Goal: Task Accomplishment & Management: Complete application form

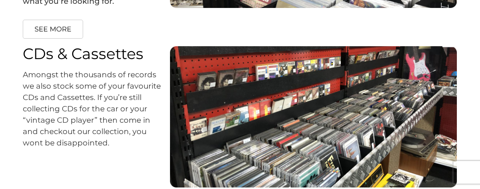
scroll to position [1321, 0]
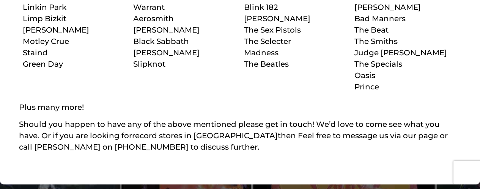
scroll to position [531, 0]
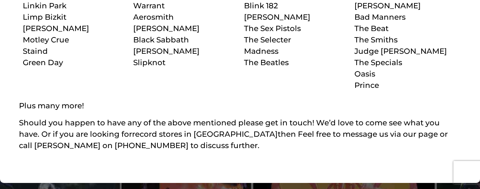
type input "[PERSON_NAME]"
drag, startPoint x: 186, startPoint y: 107, endPoint x: 199, endPoint y: 111, distance: 14.0
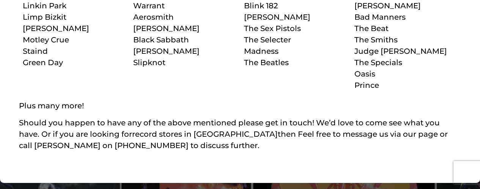
type input "0426599598"
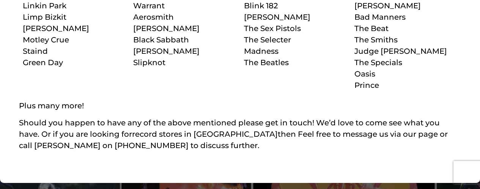
type input "alicetangwong @[DOMAIN_NAME]"
drag, startPoint x: 317, startPoint y: 108, endPoint x: 326, endPoint y: 113, distance: 10.2
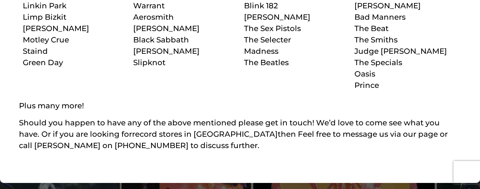
type input "[GEOGRAPHIC_DATA]"
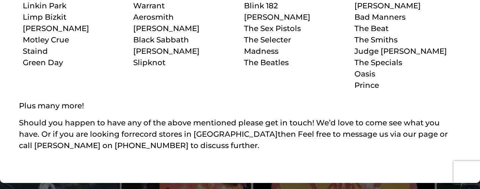
drag, startPoint x: 211, startPoint y: 136, endPoint x: 227, endPoint y: 137, distance: 15.9
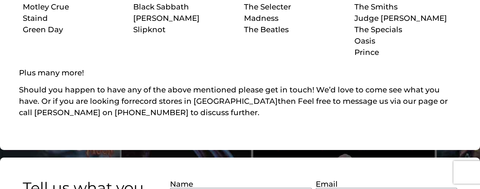
scroll to position [645, 0]
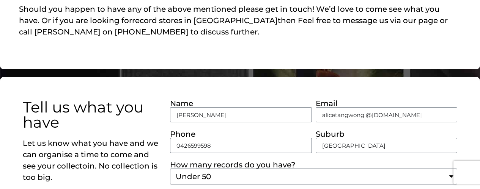
type textarea "I have about hundred fifty - two hundred of vintage black vinyl records, some o…"
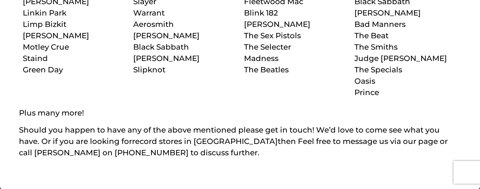
scroll to position [517, 0]
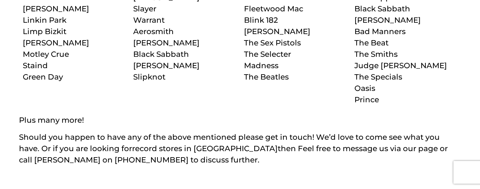
type input "a"
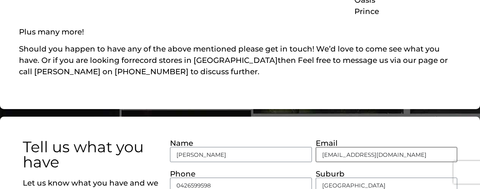
scroll to position [593, 0]
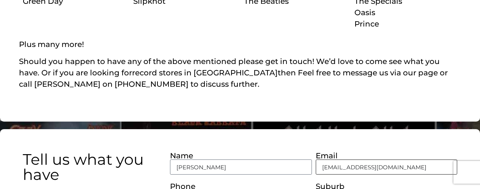
type input "[EMAIL_ADDRESS][DOMAIN_NAME]"
